Goal: Information Seeking & Learning: Learn about a topic

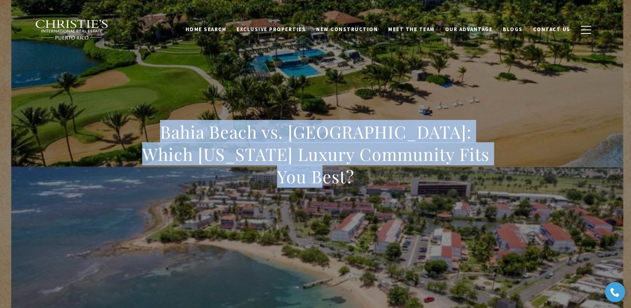
drag, startPoint x: 166, startPoint y: 129, endPoint x: 425, endPoint y: 183, distance: 264.7
click at [425, 183] on h1 "Bahia Beach vs. [GEOGRAPHIC_DATA]: Which [US_STATE] Luxury Community Fits You B…" at bounding box center [315, 154] width 351 height 67
copy h1 "Bahia Beach vs. [GEOGRAPHIC_DATA]: Which [US_STATE] Luxury Community Fits You B…"
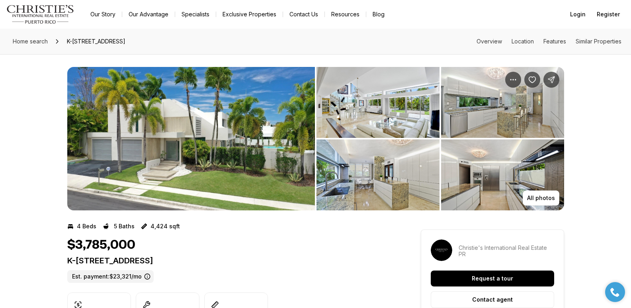
scroll to position [538, 0]
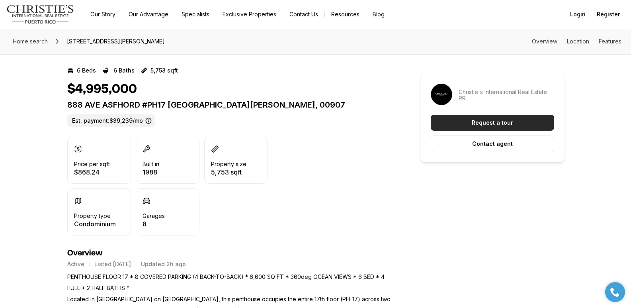
scroll to position [153, 0]
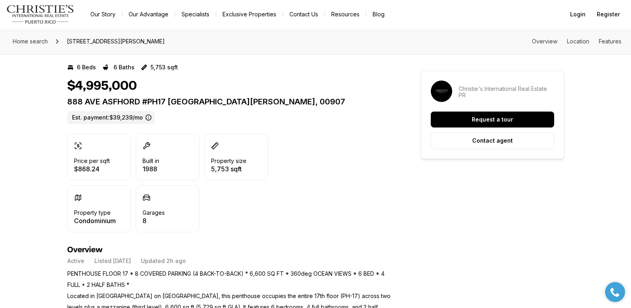
scroll to position [167, 0]
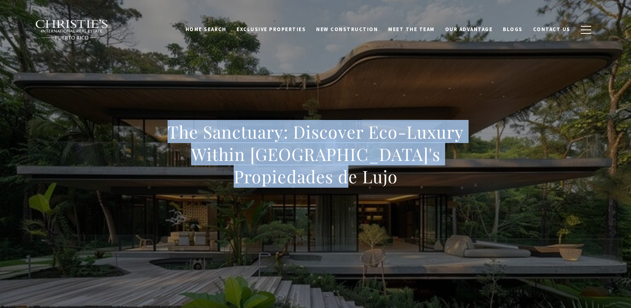
click at [506, 163] on div "The Sanctuary: Discover Eco-Luxury Within [GEOGRAPHIC_DATA]'s Propiedades de Lu…" at bounding box center [315, 159] width 557 height 239
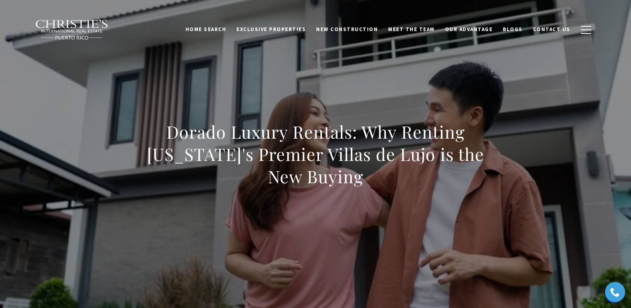
drag, startPoint x: 168, startPoint y: 132, endPoint x: 377, endPoint y: 179, distance: 214.7
click at [377, 179] on h1 "Dorado Luxury Rentals: Why Renting [US_STATE]'s Premier Villas de Lujo is the N…" at bounding box center [315, 154] width 351 height 67
copy h1 "Dorado Luxury Rentals: Why Renting [US_STATE]'s Premier Villas de Lujo is the N…"
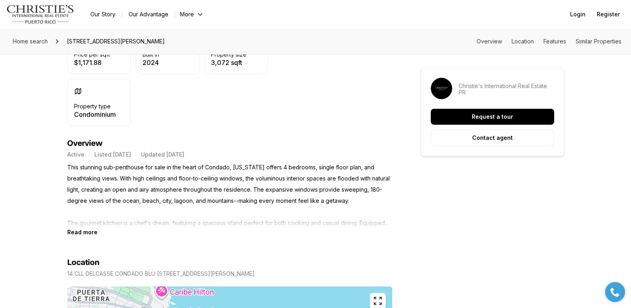
scroll to position [281, 0]
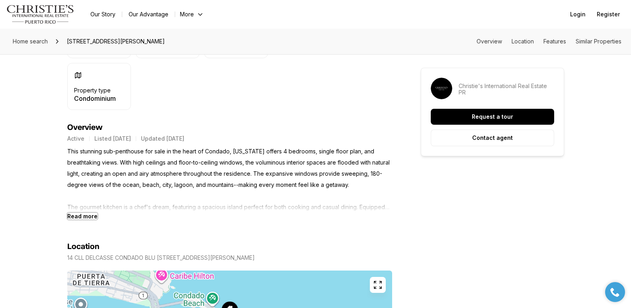
click at [84, 212] on b "Read more" at bounding box center [82, 215] width 30 height 7
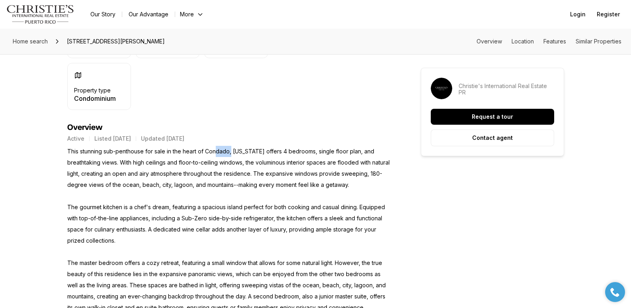
drag, startPoint x: 222, startPoint y: 156, endPoint x: 230, endPoint y: 156, distance: 8.4
click at [230, 156] on p "This stunning sub-penthouse for sale in the heart of Condado, Puerto Rico offer…" at bounding box center [229, 307] width 325 height 323
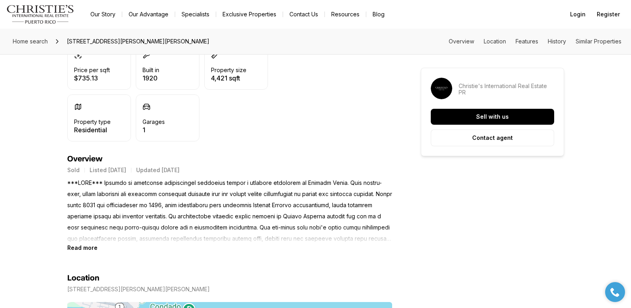
scroll to position [246, 0]
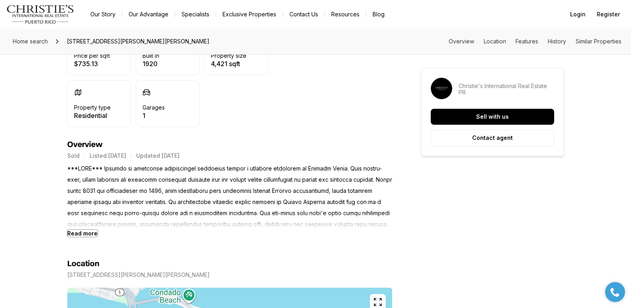
click at [93, 233] on b "Read more" at bounding box center [82, 233] width 30 height 7
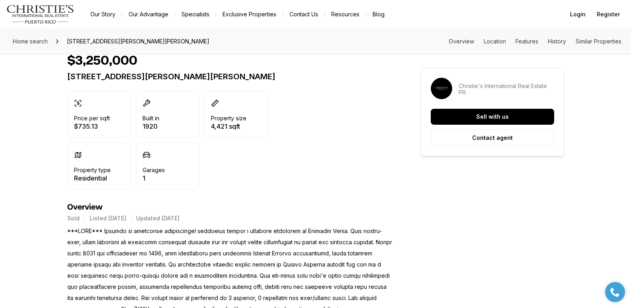
scroll to position [166, 0]
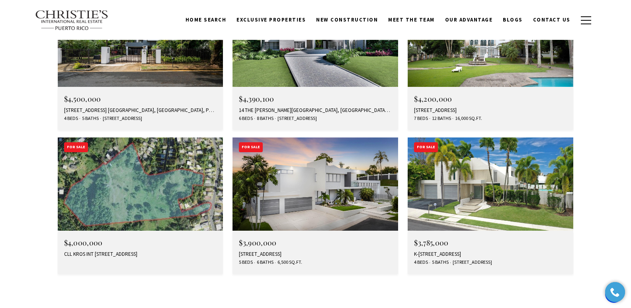
scroll to position [2501, 0]
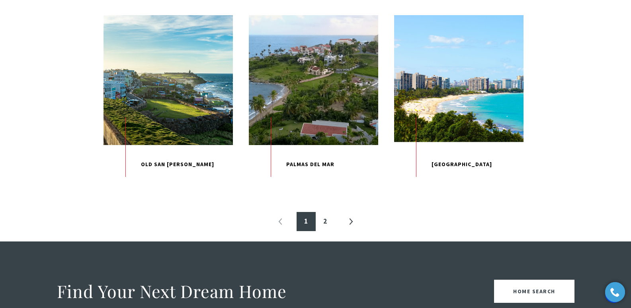
scroll to position [866, 0]
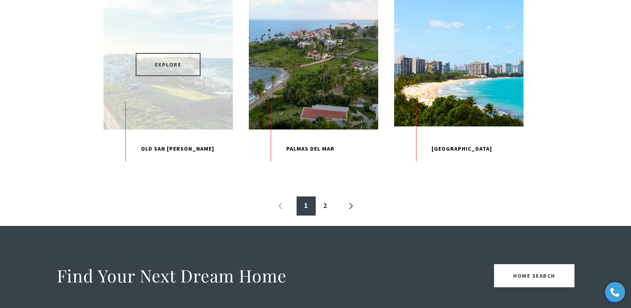
click at [193, 76] on span "EXPLORE" at bounding box center [168, 64] width 65 height 23
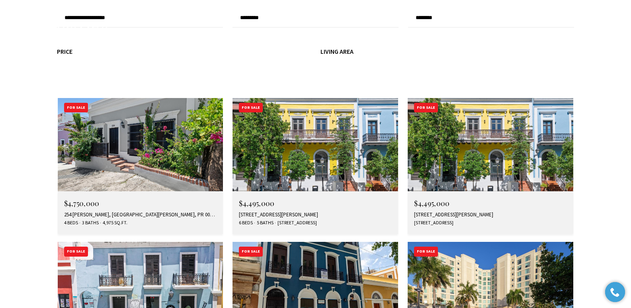
scroll to position [2365, 0]
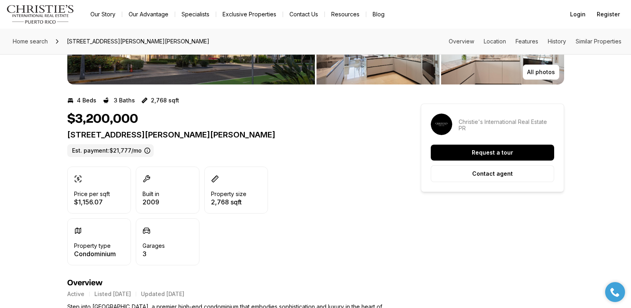
scroll to position [113, 0]
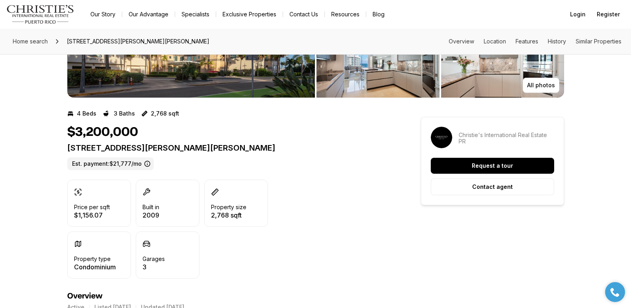
drag, startPoint x: 0, startPoint y: 0, endPoint x: 636, endPoint y: 47, distance: 638.0
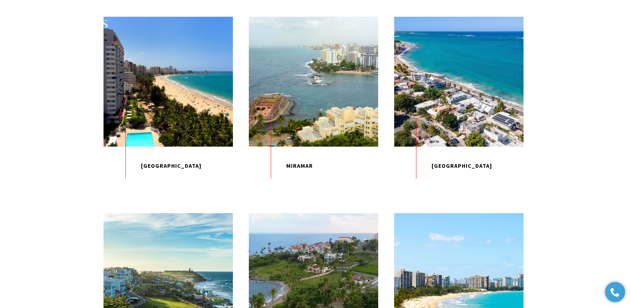
scroll to position [655, 0]
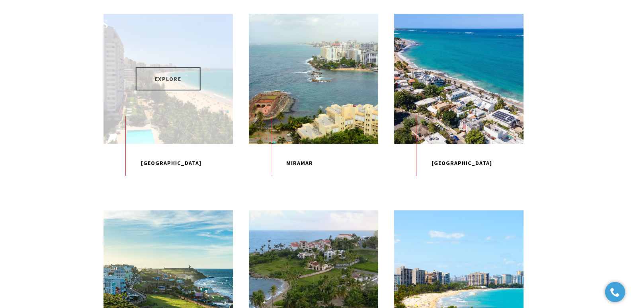
click at [192, 90] on span "EXPLORE" at bounding box center [168, 78] width 65 height 23
click at [210, 143] on div "EXPLORE" at bounding box center [167, 78] width 129 height 129
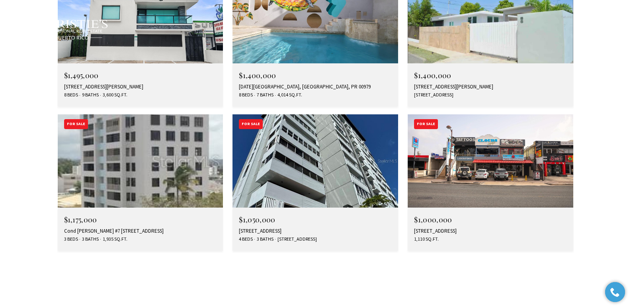
scroll to position [2337, 0]
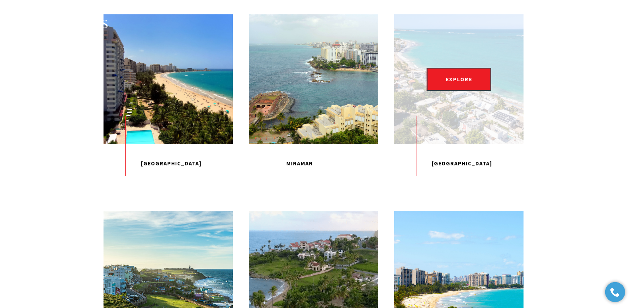
scroll to position [655, 0]
click at [454, 182] on p "Ocean Park" at bounding box center [458, 163] width 129 height 39
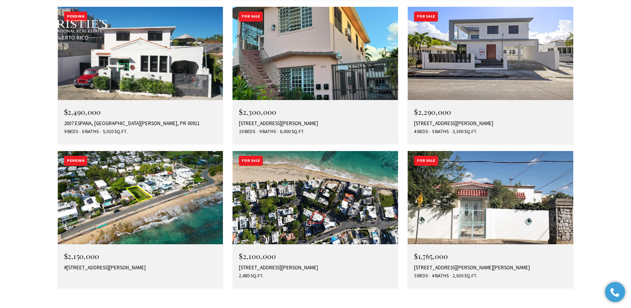
scroll to position [1602, 0]
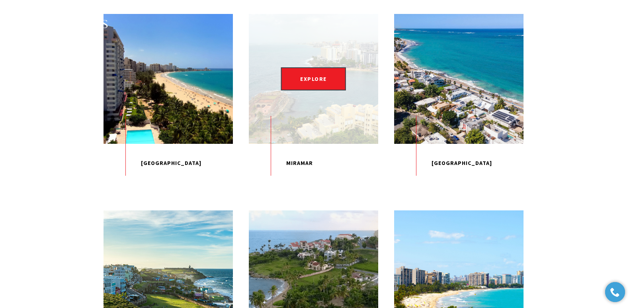
click at [325, 122] on div "EXPLORE" at bounding box center [313, 78] width 129 height 129
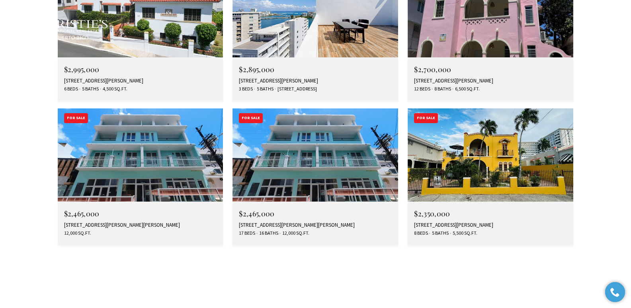
scroll to position [1218, 0]
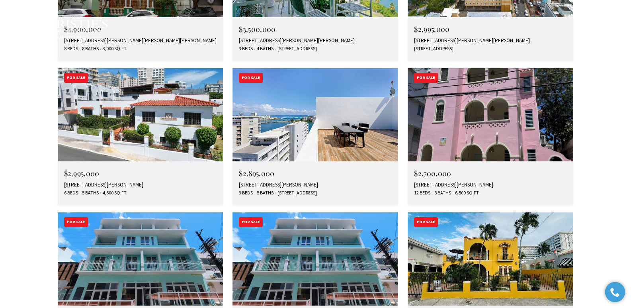
type input "**********"
type input "*********"
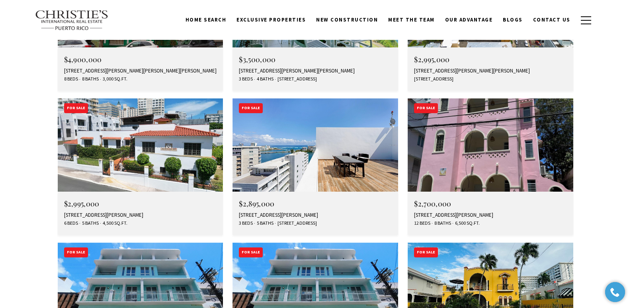
drag, startPoint x: 631, startPoint y: 29, endPoint x: 635, endPoint y: 151, distance: 122.6
click at [630, 151] on html "Home Search [GEOGRAPHIC_DATA] [GEOGRAPHIC_DATA] Coastal [GEOGRAPHIC_DATA][PERSO…" at bounding box center [315, 240] width 631 height 2856
click at [263, 212] on div "[STREET_ADDRESS][PERSON_NAME]" at bounding box center [315, 215] width 153 height 6
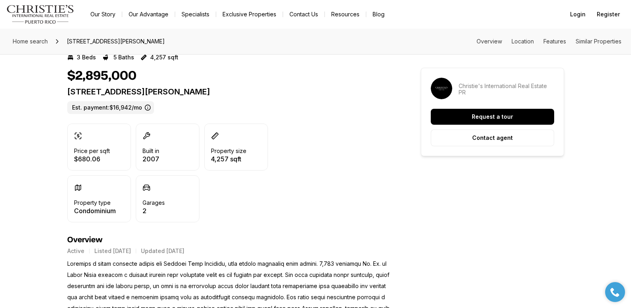
scroll to position [178, 0]
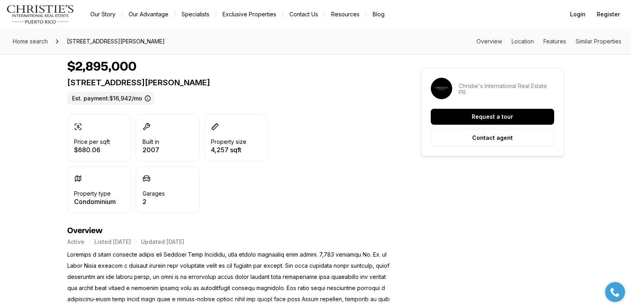
drag, startPoint x: 68, startPoint y: 80, endPoint x: 271, endPoint y: 78, distance: 203.3
click at [271, 78] on p "558 CUEVILLAS ST #PH1201 SAN JUAN PR, 00907" at bounding box center [229, 83] width 325 height 10
copy p "558 CUEVILLAS ST #PH1201 SAN JUAN PR, 00907"
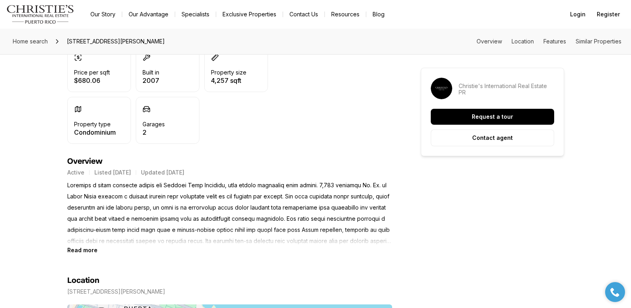
scroll to position [253, 0]
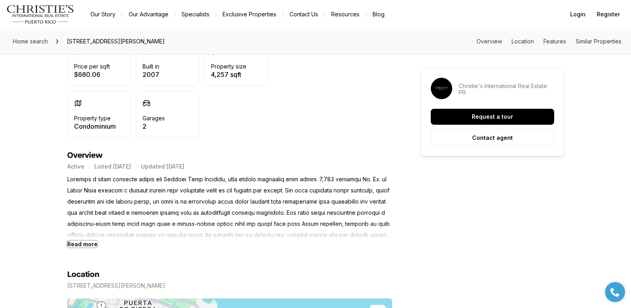
click at [77, 245] on b "Read more" at bounding box center [82, 243] width 30 height 7
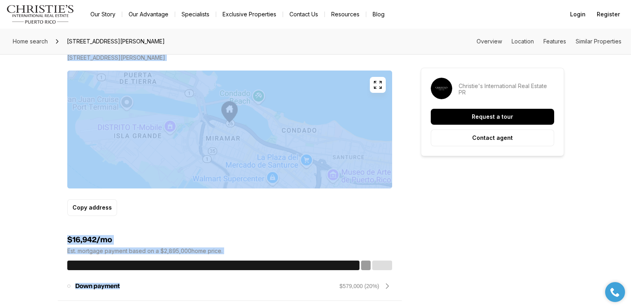
scroll to position [583, 0]
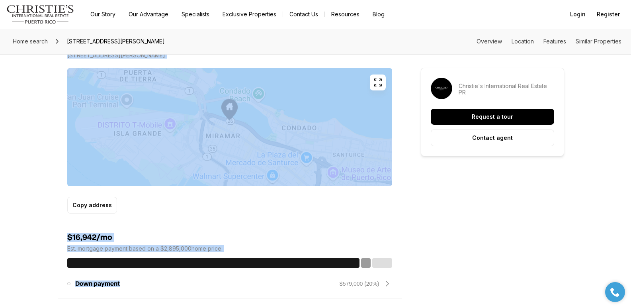
drag, startPoint x: 67, startPoint y: 178, endPoint x: 236, endPoint y: 56, distance: 208.5
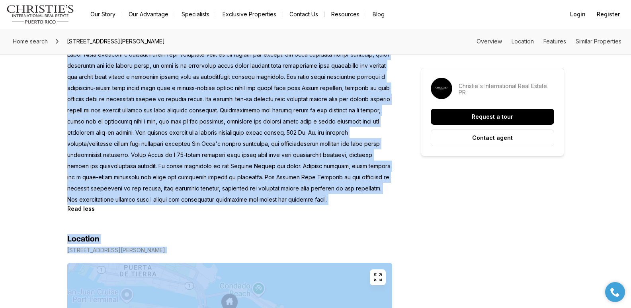
scroll to position [461, 0]
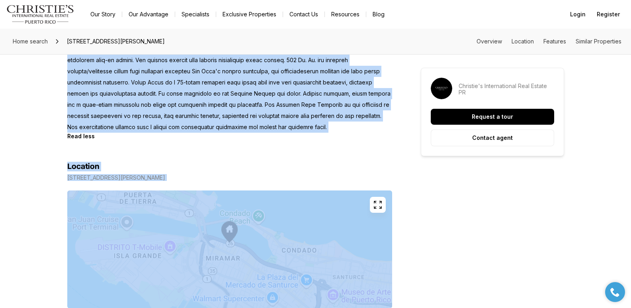
click at [335, 127] on p at bounding box center [229, 48] width 325 height 167
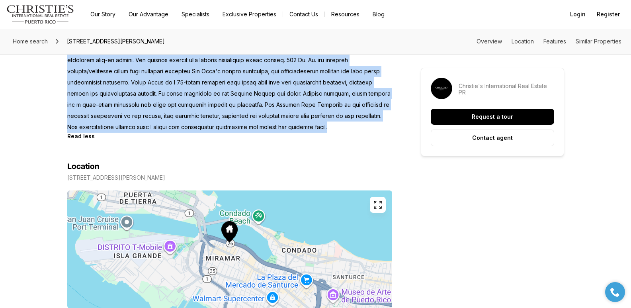
drag, startPoint x: 327, startPoint y: 129, endPoint x: 66, endPoint y: 55, distance: 270.9
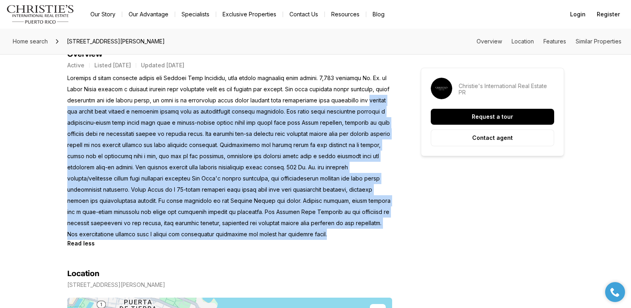
scroll to position [339, 0]
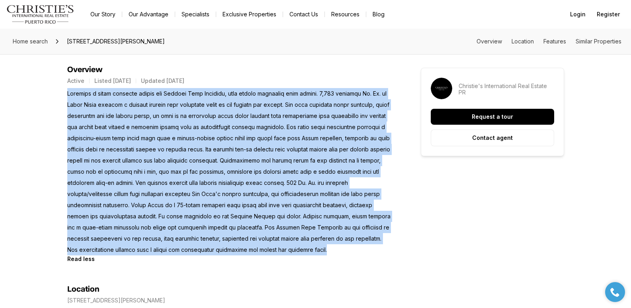
copy p "Boasting a prime location within the Miramar Arts District, this duplex penthou…"
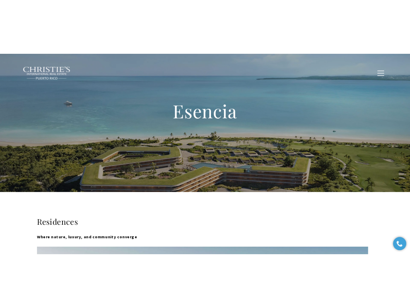
scroll to position [17, 0]
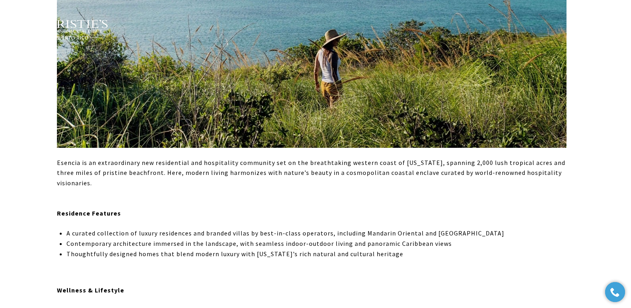
scroll to position [465, 0]
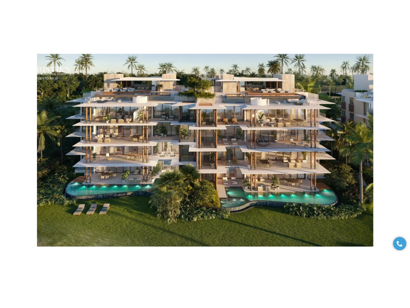
scroll to position [355, 0]
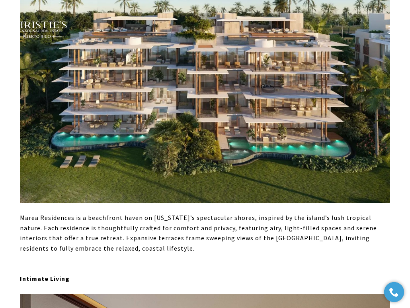
type input "**********"
type input "*********"
